Goal: Obtain resource: Obtain resource

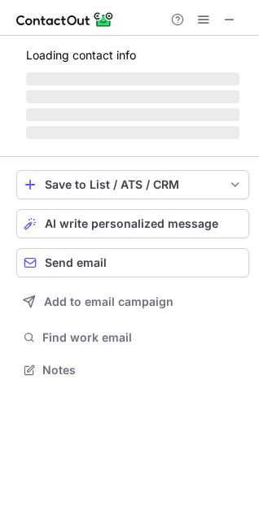
scroll to position [368, 259]
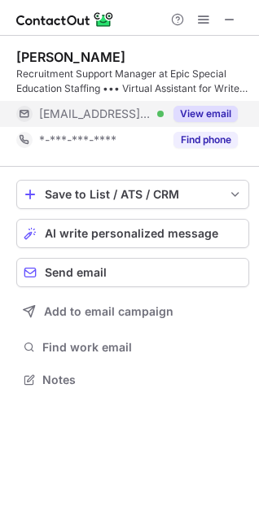
click at [186, 103] on div "View email" at bounding box center [200, 114] width 74 height 26
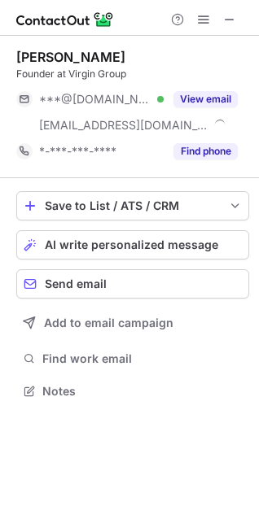
scroll to position [380, 259]
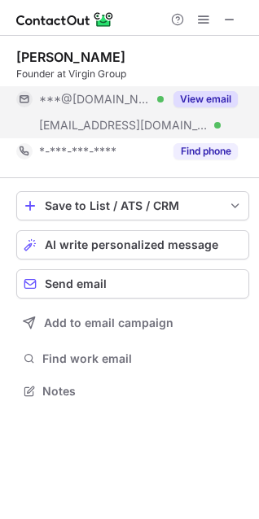
click at [205, 108] on div "View email" at bounding box center [200, 99] width 74 height 26
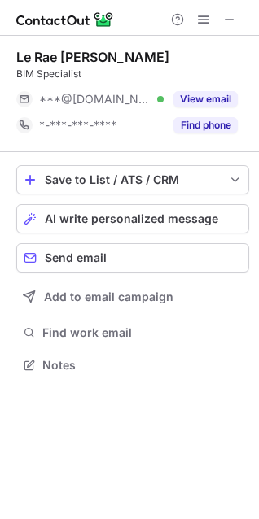
scroll to position [354, 259]
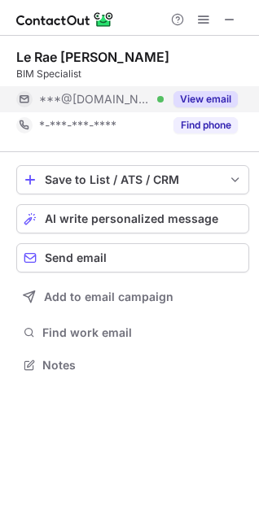
click at [193, 108] on div "View email" at bounding box center [200, 99] width 74 height 26
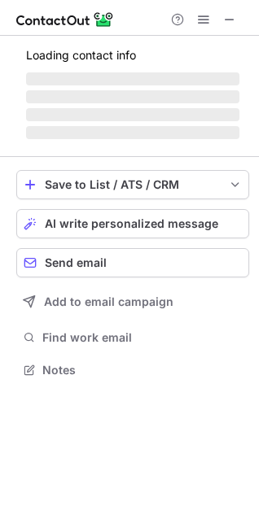
scroll to position [394, 259]
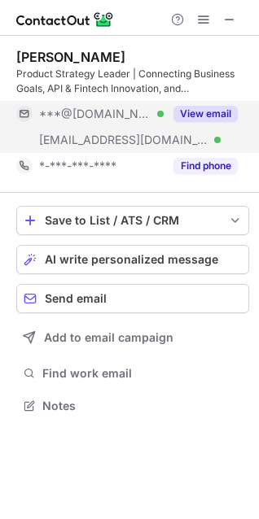
click at [174, 123] on div "View email" at bounding box center [200, 114] width 74 height 26
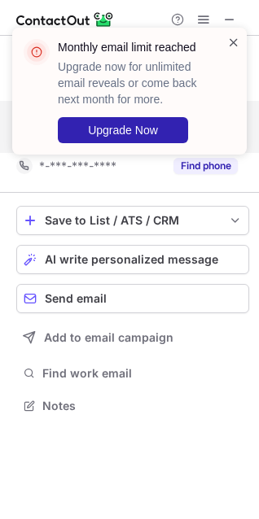
click at [231, 39] on span at bounding box center [233, 42] width 13 height 16
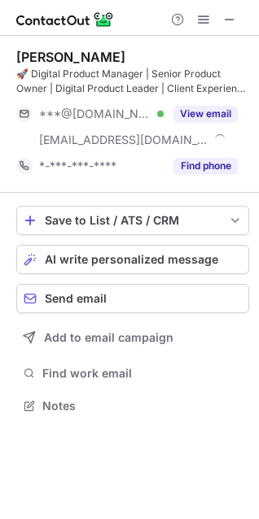
click at [230, 111] on button "View email" at bounding box center [205, 114] width 64 height 16
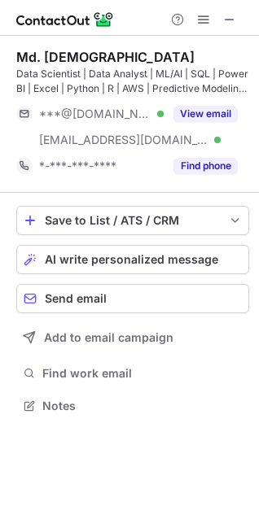
scroll to position [394, 259]
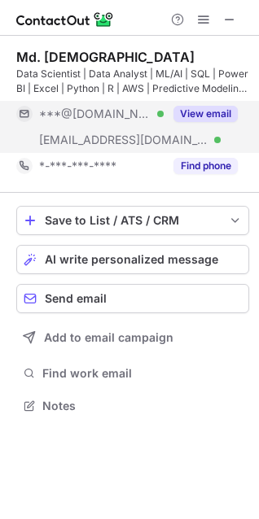
click at [192, 119] on button "View email" at bounding box center [205, 114] width 64 height 16
click at [215, 113] on button "View email" at bounding box center [205, 114] width 64 height 16
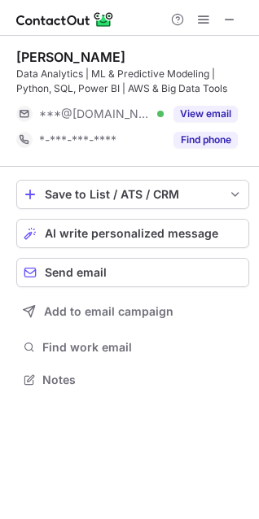
scroll to position [368, 259]
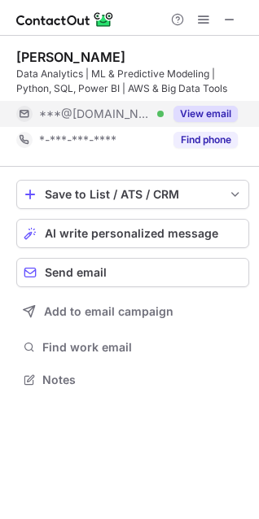
click at [178, 104] on div "View email" at bounding box center [200, 114] width 74 height 26
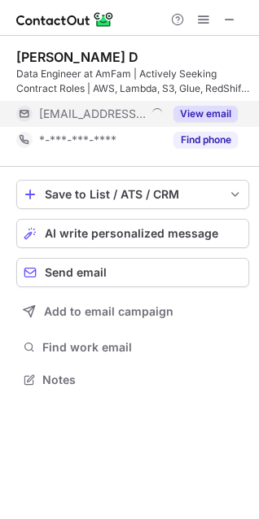
click at [197, 103] on div "View email" at bounding box center [200, 114] width 74 height 26
click at [195, 122] on div "View email" at bounding box center [200, 114] width 74 height 26
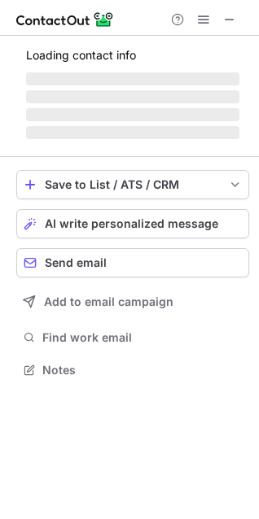
scroll to position [394, 259]
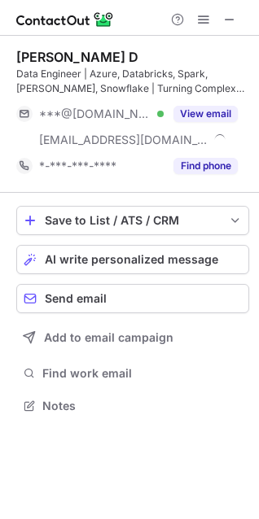
click at [219, 112] on button "View email" at bounding box center [205, 114] width 64 height 16
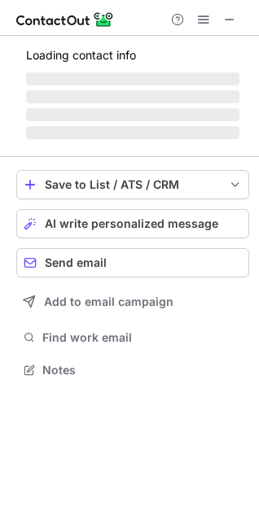
scroll to position [368, 259]
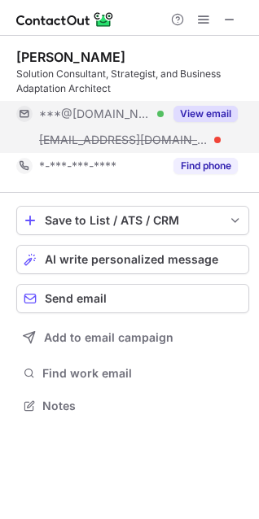
click at [213, 105] on div "View email" at bounding box center [200, 114] width 74 height 26
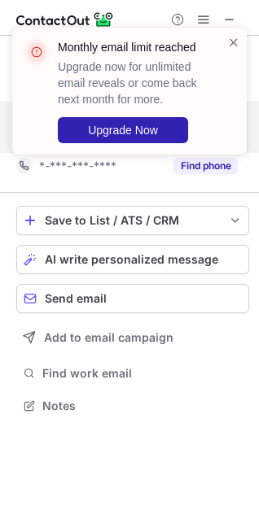
scroll to position [368, 259]
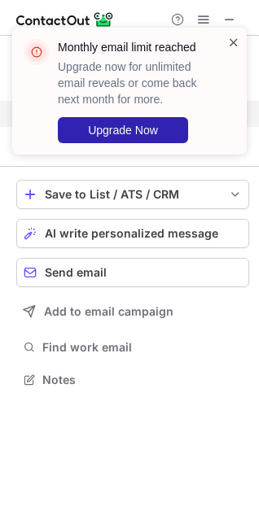
click at [231, 37] on span at bounding box center [233, 42] width 13 height 16
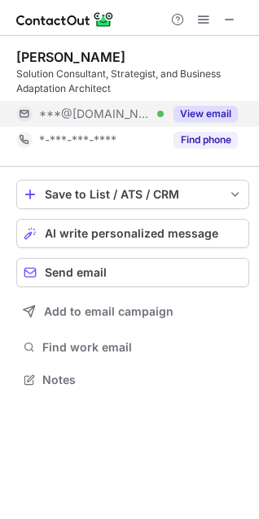
click at [208, 109] on button "View email" at bounding box center [205, 114] width 64 height 16
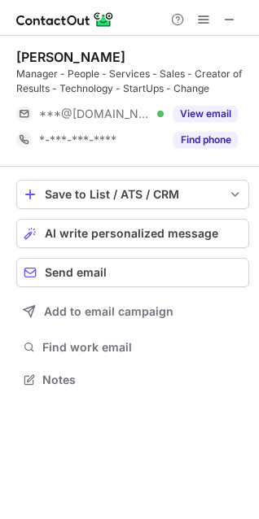
scroll to position [368, 259]
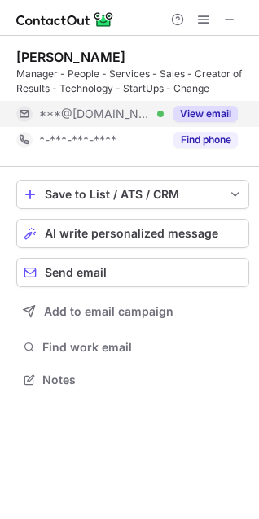
click at [216, 109] on button "View email" at bounding box center [205, 114] width 64 height 16
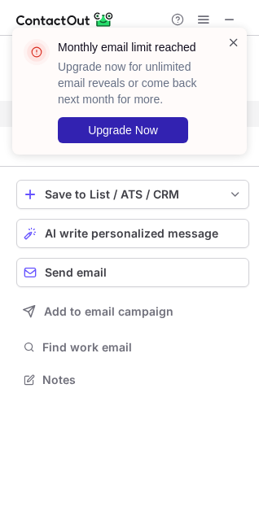
click at [229, 42] on span at bounding box center [233, 42] width 13 height 16
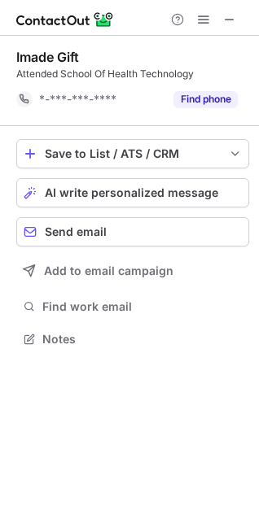
scroll to position [328, 259]
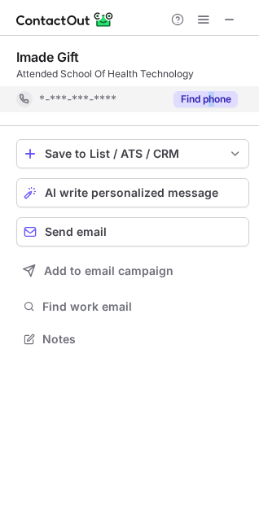
drag, startPoint x: 208, startPoint y: 84, endPoint x: 213, endPoint y: 94, distance: 10.9
click at [213, 94] on div "Imade Gift Attended School Of Health Technology *-***-***-**** Find phone" at bounding box center [132, 80] width 233 height 63
click at [213, 94] on button "Find phone" at bounding box center [205, 99] width 64 height 16
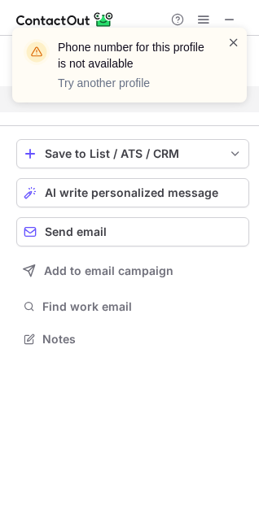
click at [239, 40] on span at bounding box center [233, 42] width 13 height 16
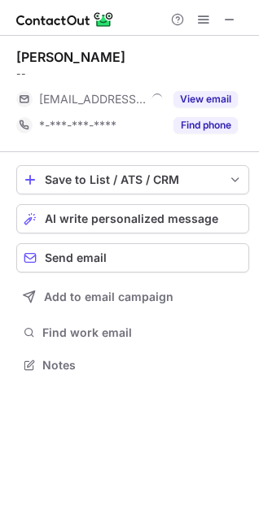
scroll to position [354, 259]
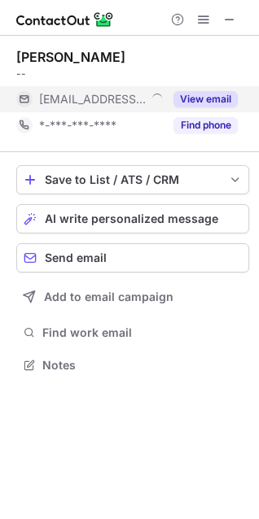
click at [208, 107] on button "View email" at bounding box center [205, 99] width 64 height 16
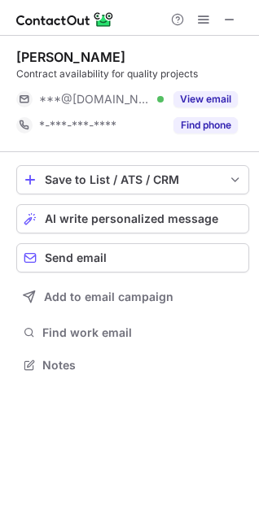
scroll to position [354, 259]
click at [213, 98] on button "View email" at bounding box center [205, 99] width 64 height 16
